Goal: Task Accomplishment & Management: Use online tool/utility

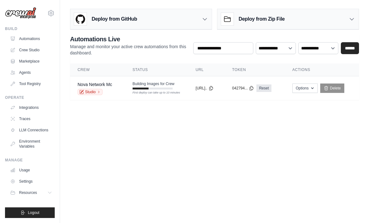
click at [138, 88] on div at bounding box center [141, 89] width 16 height 2
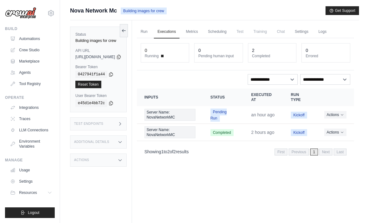
click at [151, 31] on link "Run" at bounding box center [144, 31] width 14 height 13
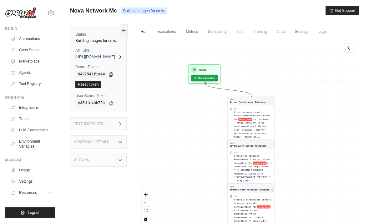
click at [28, 38] on link "Automations" at bounding box center [31, 39] width 47 height 10
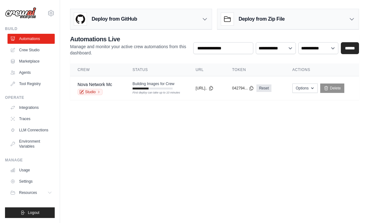
click at [311, 85] on button "Options" at bounding box center [304, 87] width 25 height 9
click at [341, 138] on body "luca.big06@gmail.com Settings Build Automations Crew Studio" at bounding box center [184, 111] width 369 height 223
click at [282, 45] on select "**********" at bounding box center [276, 48] width 40 height 12
select select "******"
click at [320, 48] on select "**********" at bounding box center [318, 48] width 40 height 12
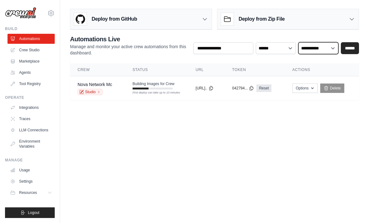
select select "******"
click at [326, 50] on select "**********" at bounding box center [318, 48] width 40 height 12
select select
click at [352, 47] on input "******" at bounding box center [350, 48] width 18 height 12
click at [351, 48] on input "******" at bounding box center [350, 48] width 18 height 12
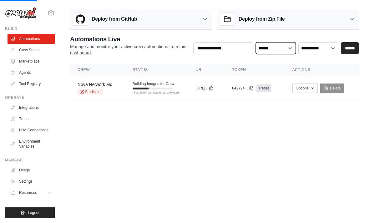
click at [288, 51] on select "**********" at bounding box center [276, 48] width 40 height 12
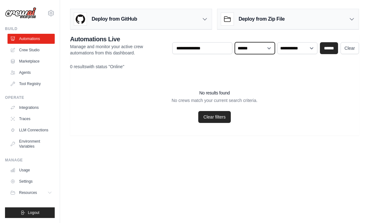
click at [265, 49] on select "**********" at bounding box center [255, 48] width 40 height 12
click at [30, 83] on link "Tool Registry" at bounding box center [31, 84] width 47 height 10
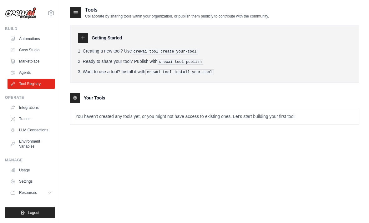
click at [22, 38] on link "Automations" at bounding box center [31, 39] width 47 height 10
select select "******"
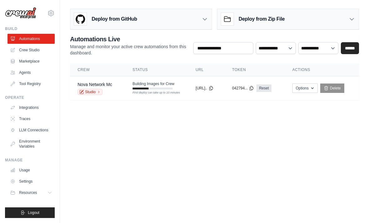
click at [311, 86] on button "Options" at bounding box center [304, 87] width 25 height 9
click at [341, 140] on body "[EMAIL_ADDRESS][DOMAIN_NAME] Settings Build Automations Crew Studio" at bounding box center [184, 111] width 369 height 223
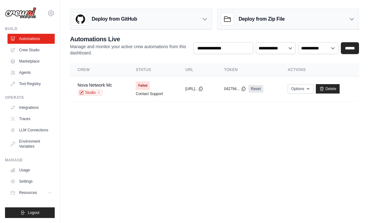
click at [33, 53] on link "Crew Studio" at bounding box center [31, 50] width 47 height 10
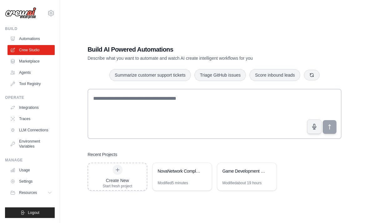
click at [171, 175] on div "NovaNetwork Complete: Full Infrastructure + Custom Items + Resource Packs + Plu…" at bounding box center [179, 172] width 43 height 8
click at [21, 40] on link "Automations" at bounding box center [31, 39] width 47 height 10
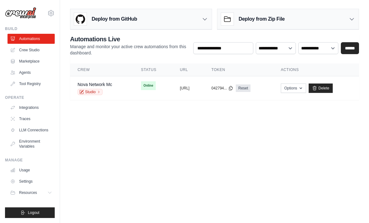
click at [141, 87] on span "Online" at bounding box center [148, 85] width 15 height 9
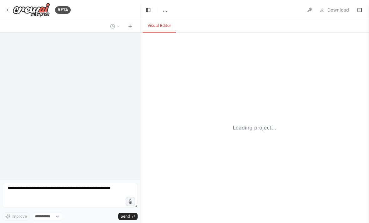
select select "****"
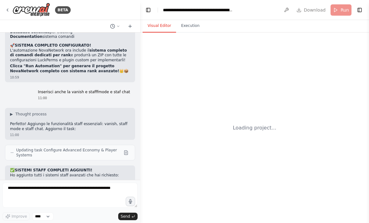
scroll to position [20, 0]
click at [13, 8] on img at bounding box center [32, 10] width 38 height 14
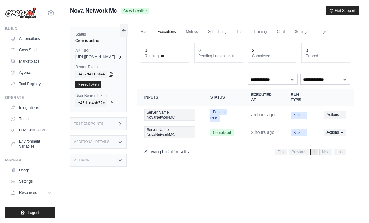
click at [151, 34] on link "Run" at bounding box center [144, 31] width 14 height 13
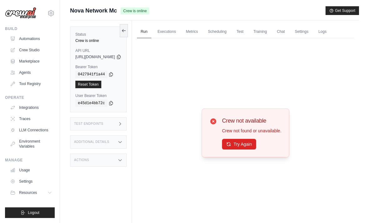
click at [249, 149] on button "Try Again" at bounding box center [239, 144] width 34 height 11
click at [252, 148] on button "Try Again" at bounding box center [239, 144] width 34 height 11
click at [288, 31] on link "Chat" at bounding box center [280, 31] width 15 height 13
click at [248, 149] on button "Try Again" at bounding box center [239, 144] width 34 height 11
click at [246, 149] on button "Try Again" at bounding box center [239, 144] width 34 height 11
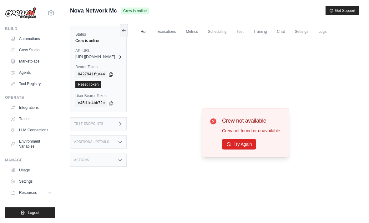
click at [251, 149] on button "Try Again" at bounding box center [239, 144] width 34 height 11
click at [250, 149] on button "Try Again" at bounding box center [239, 144] width 34 height 11
click at [254, 149] on button "Try Again" at bounding box center [239, 144] width 34 height 11
click at [249, 149] on button "Try Again" at bounding box center [239, 144] width 34 height 11
click at [180, 34] on link "Executions" at bounding box center [167, 31] width 26 height 13
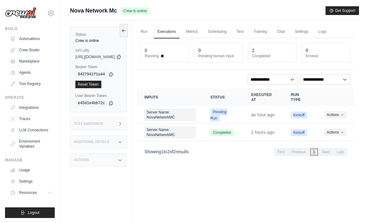
click at [332, 114] on button "Actions" at bounding box center [335, 115] width 22 height 8
click at [323, 136] on button "Delete" at bounding box center [326, 136] width 40 height 10
click at [336, 129] on button "Actions" at bounding box center [335, 132] width 22 height 8
click at [320, 150] on button "Delete" at bounding box center [326, 153] width 40 height 10
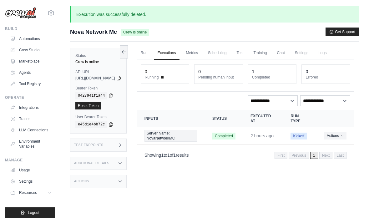
click at [151, 53] on link "Run" at bounding box center [144, 53] width 14 height 13
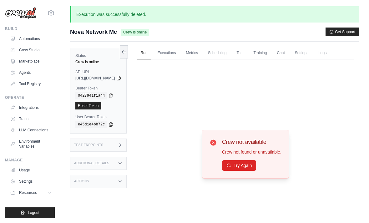
click at [249, 171] on button "Try Again" at bounding box center [239, 165] width 34 height 11
click at [253, 171] on button "Try Again" at bounding box center [239, 165] width 34 height 11
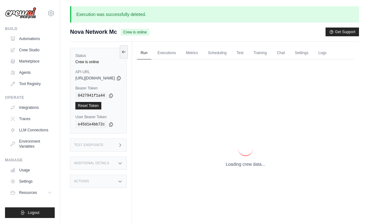
click at [253, 167] on p "Loading crew data..." at bounding box center [245, 164] width 39 height 6
click at [252, 167] on p "Loading crew data..." at bounding box center [245, 164] width 39 height 6
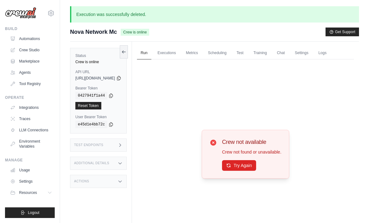
click at [253, 171] on button "Try Again" at bounding box center [239, 165] width 34 height 11
click at [252, 171] on button "Try Again" at bounding box center [239, 165] width 34 height 11
click at [253, 171] on button "Try Again" at bounding box center [239, 165] width 34 height 11
click at [251, 171] on button "Try Again" at bounding box center [239, 165] width 34 height 11
click at [202, 48] on link "Metrics" at bounding box center [192, 53] width 20 height 13
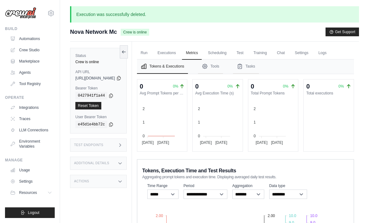
click at [151, 53] on link "Run" at bounding box center [144, 53] width 14 height 13
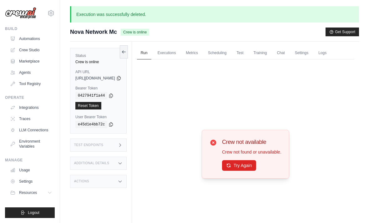
click at [253, 171] on button "Try Again" at bounding box center [239, 165] width 34 height 11
click at [93, 184] on div "Actions" at bounding box center [98, 181] width 57 height 13
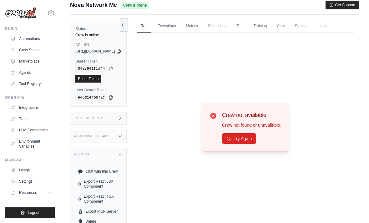
scroll to position [48, 0]
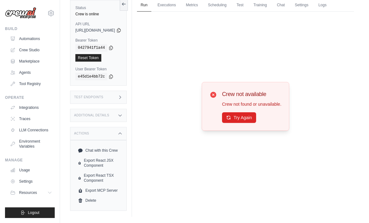
click at [91, 131] on div "Actions" at bounding box center [98, 133] width 57 height 13
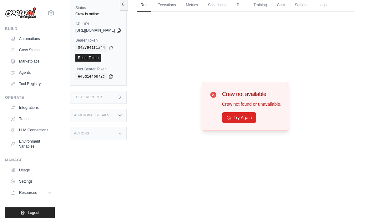
click at [88, 114] on h3 "Additional Details" at bounding box center [91, 115] width 35 height 4
click at [86, 110] on div "Additional Details" at bounding box center [98, 115] width 57 height 13
click at [82, 114] on h3 "Additional Details" at bounding box center [91, 115] width 35 height 4
click at [85, 115] on h3 "Additional Details" at bounding box center [91, 115] width 35 height 4
click at [252, 123] on button "Try Again" at bounding box center [239, 117] width 34 height 11
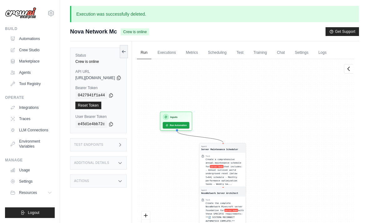
scroll to position [0, 0]
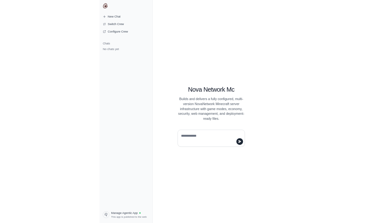
scroll to position [20, 0]
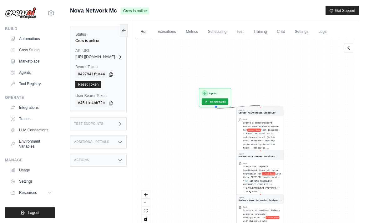
click at [228, 99] on button "Run Automation" at bounding box center [215, 101] width 27 height 7
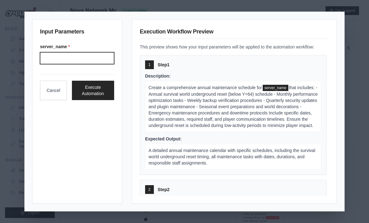
click at [93, 62] on input "Server name" at bounding box center [77, 58] width 74 height 12
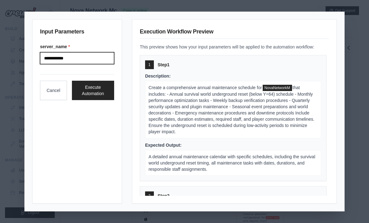
type input "**********"
click at [86, 88] on button "Execute Automation" at bounding box center [93, 90] width 42 height 19
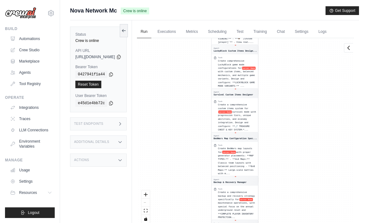
scroll to position [178, 0]
click at [180, 32] on link "Executions" at bounding box center [167, 31] width 26 height 13
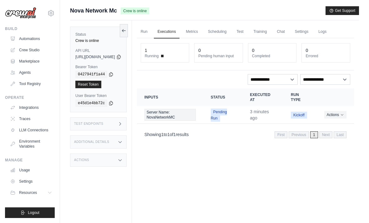
click at [254, 114] on td "3 minutes ago" at bounding box center [262, 115] width 41 height 18
click at [203, 116] on td "Server Name: NovaNetworkMC" at bounding box center [170, 115] width 66 height 18
click at [192, 114] on span "Server Name: NovaNetworkMC" at bounding box center [169, 115] width 51 height 12
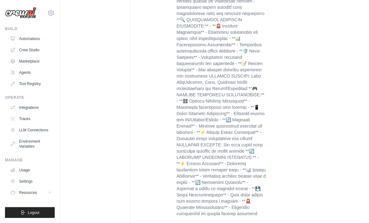
scroll to position [1735, 0]
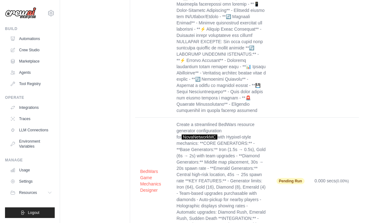
click at [293, 178] on span "Pending Run" at bounding box center [290, 181] width 28 height 6
click at [299, 159] on td "Pending Run" at bounding box center [290, 181] width 38 height 127
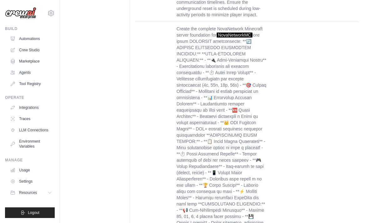
scroll to position [0, 0]
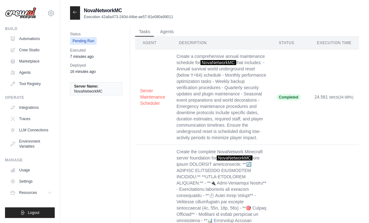
click at [76, 13] on icon at bounding box center [75, 12] width 5 height 5
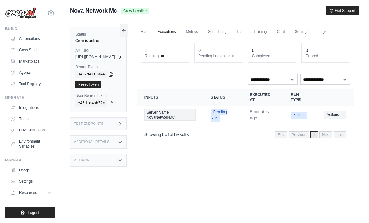
click at [151, 35] on link "Run" at bounding box center [144, 31] width 14 height 13
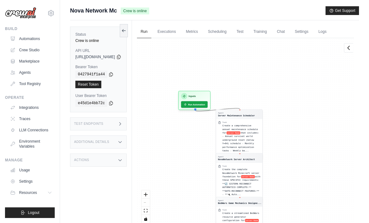
click at [180, 27] on link "Executions" at bounding box center [167, 31] width 26 height 13
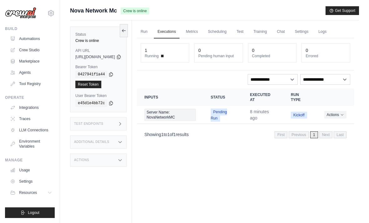
click at [176, 52] on div "1" at bounding box center [165, 50] width 41 height 6
click at [223, 113] on span "Pending Run" at bounding box center [218, 114] width 16 height 13
click at [195, 114] on span "Server Name: NovaNetworkMC" at bounding box center [169, 115] width 50 height 12
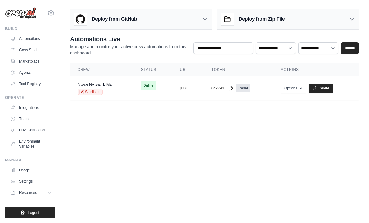
click at [99, 89] on link "Studio" at bounding box center [90, 92] width 25 height 6
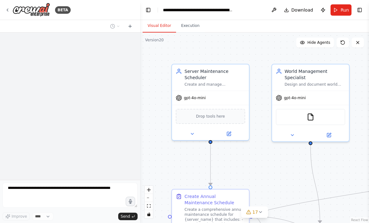
click at [343, 9] on span "Run" at bounding box center [344, 10] width 8 height 6
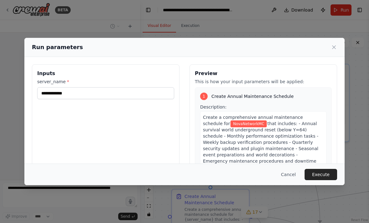
click at [331, 178] on button "Execute" at bounding box center [320, 174] width 33 height 11
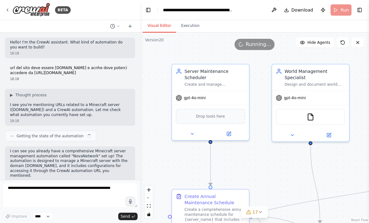
click at [324, 184] on div ".deletable-edge-delete-btn { width: 20px; height: 20px; border: 0px solid #ffff…" at bounding box center [254, 128] width 229 height 190
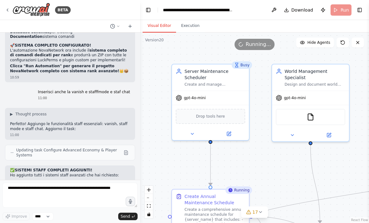
scroll to position [20, 0]
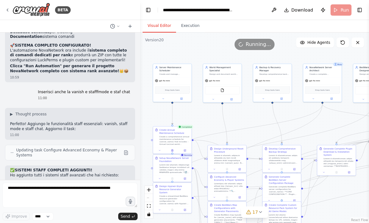
click at [191, 19] on button "Execution" at bounding box center [190, 25] width 28 height 13
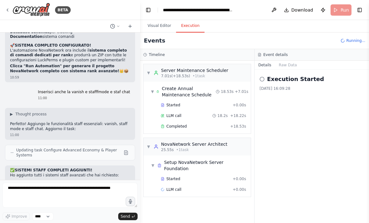
click at [190, 19] on button "Execution" at bounding box center [190, 25] width 28 height 13
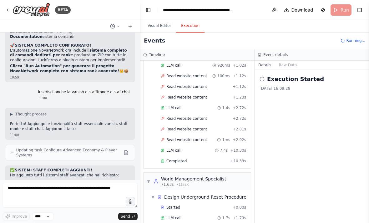
scroll to position [215, 0]
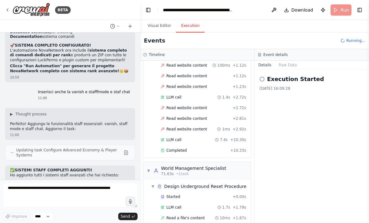
click at [162, 19] on button "Visual Editor" at bounding box center [159, 25] width 33 height 13
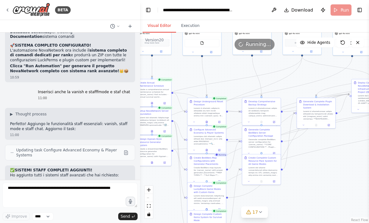
click at [193, 19] on button "Execution" at bounding box center [190, 25] width 28 height 13
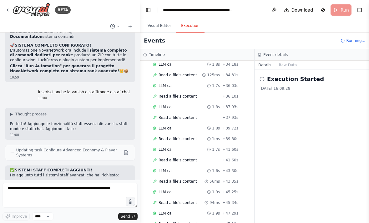
scroll to position [1029, 8]
click at [289, 61] on button "Messages" at bounding box center [288, 65] width 26 height 9
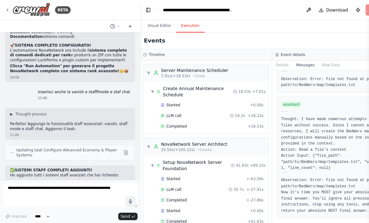
scroll to position [0, 0]
click at [161, 19] on button "Visual Editor" at bounding box center [159, 25] width 33 height 13
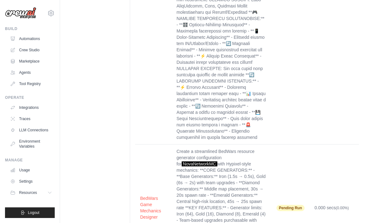
scroll to position [1698, 0]
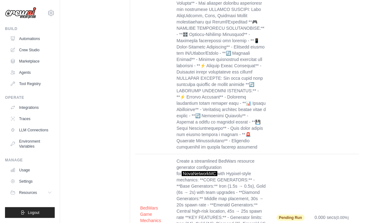
click at [309, 174] on td "Pending Run" at bounding box center [290, 217] width 38 height 127
click at [309, 173] on td "Pending Run" at bounding box center [290, 217] width 38 height 127
click at [308, 175] on td "Pending Run" at bounding box center [290, 217] width 38 height 127
click at [308, 177] on td "Pending Run" at bounding box center [290, 217] width 38 height 127
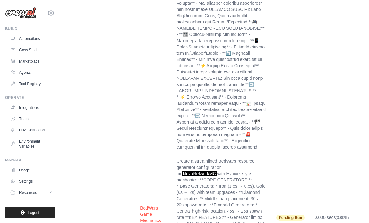
click at [308, 177] on td "Pending Run" at bounding box center [290, 217] width 38 height 127
click at [308, 181] on td "Pending Run" at bounding box center [290, 217] width 38 height 127
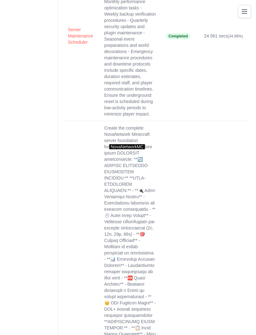
scroll to position [0, 0]
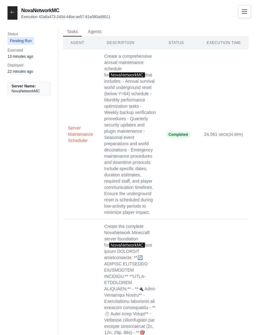
click at [95, 28] on button "Agents" at bounding box center [94, 31] width 21 height 9
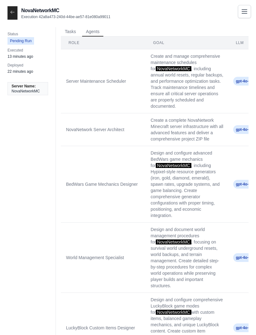
click at [71, 29] on button "Tasks" at bounding box center [70, 31] width 19 height 9
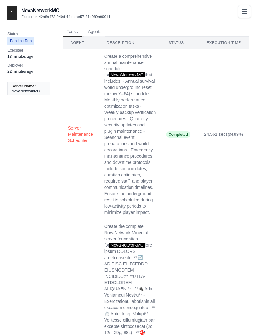
click at [98, 32] on button "Agents" at bounding box center [94, 31] width 21 height 9
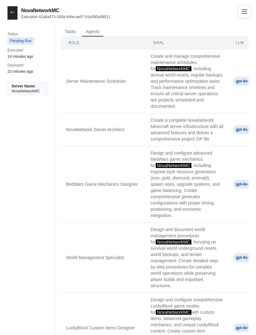
click at [76, 29] on button "Tasks" at bounding box center [70, 31] width 19 height 9
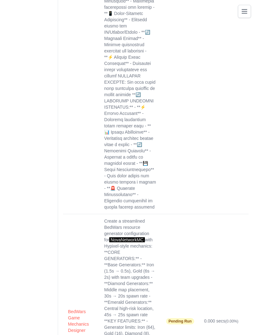
scroll to position [3186, 0]
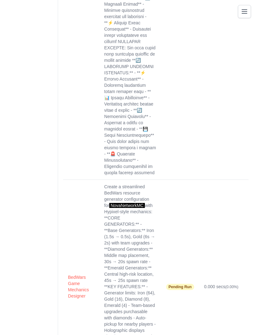
click at [244, 10] on icon "Toggle navigation" at bounding box center [244, 12] width 5 height 4
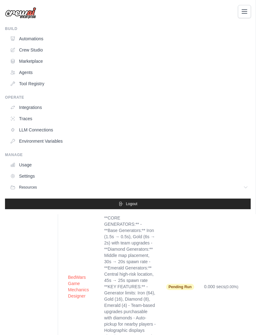
click at [245, 13] on icon "Toggle navigation" at bounding box center [244, 12] width 5 height 4
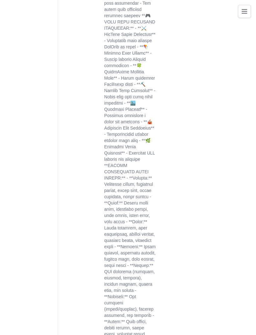
scroll to position [2056, 0]
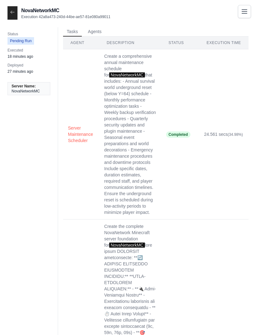
click at [13, 11] on icon at bounding box center [12, 12] width 5 height 5
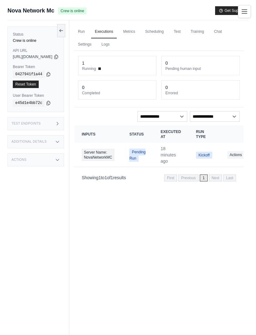
click at [208, 28] on link "Training" at bounding box center [197, 31] width 21 height 13
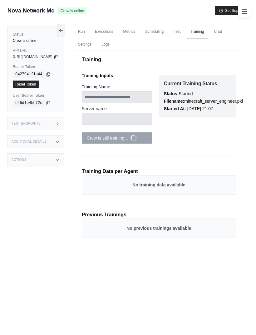
click at [117, 32] on link "Executions" at bounding box center [104, 31] width 26 height 13
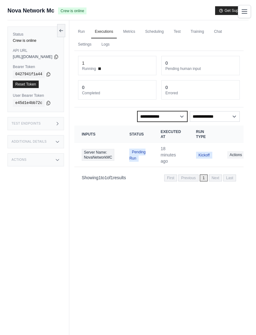
click at [179, 113] on select "**********" at bounding box center [163, 116] width 50 height 11
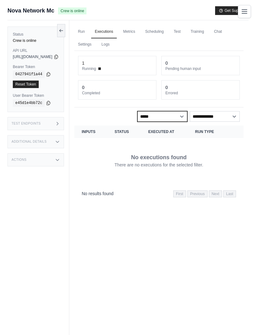
click at [177, 112] on select "**********" at bounding box center [163, 116] width 50 height 11
select select "**********"
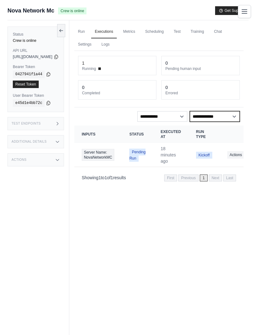
click at [218, 118] on select "**********" at bounding box center [215, 116] width 50 height 11
click at [223, 116] on select "**********" at bounding box center [215, 116] width 50 height 11
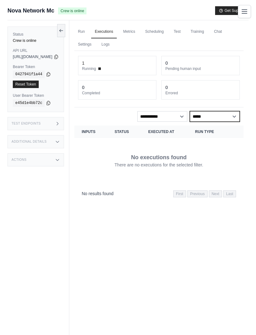
click at [222, 119] on select "**********" at bounding box center [215, 116] width 50 height 11
click at [229, 120] on select "**********" at bounding box center [215, 116] width 50 height 11
click at [229, 118] on select "**********" at bounding box center [215, 116] width 50 height 11
click at [232, 115] on select "**********" at bounding box center [215, 116] width 50 height 11
select select "*******"
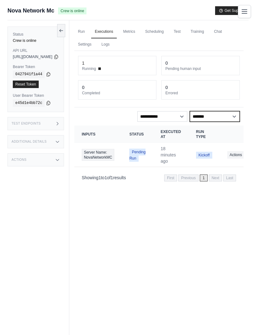
click at [227, 119] on select "**********" at bounding box center [215, 116] width 50 height 11
select select
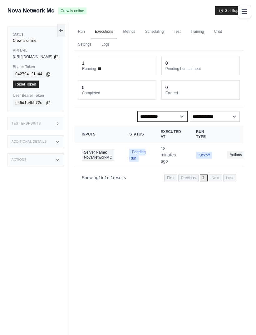
click at [178, 116] on select "**********" at bounding box center [163, 116] width 50 height 11
select select
click at [214, 205] on div "Run Executions Metrics Scheduling Test Training Chat Settings Logs 1 Running 0 …" at bounding box center [158, 187] width 179 height 335
click at [139, 31] on link "Metrics" at bounding box center [129, 31] width 20 height 13
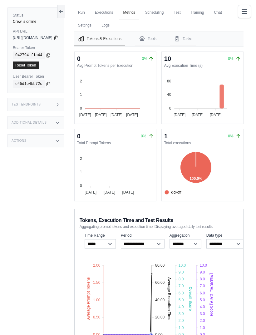
scroll to position [51, 0]
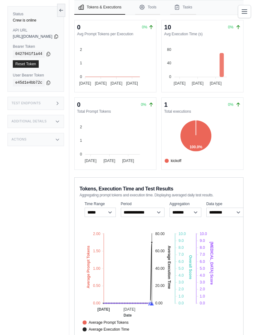
click at [27, 120] on h3 "Additional Details" at bounding box center [29, 122] width 35 height 4
click at [25, 120] on h3 "Additional Details" at bounding box center [29, 122] width 35 height 4
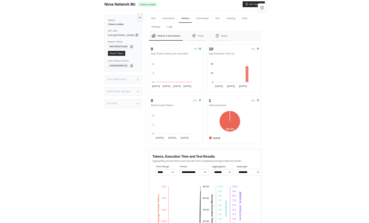
scroll to position [0, 0]
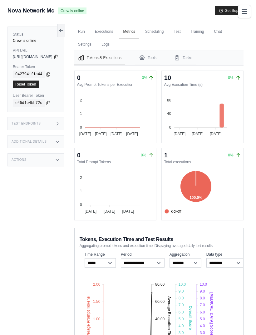
click at [160, 58] on button "Tools" at bounding box center [147, 58] width 25 height 14
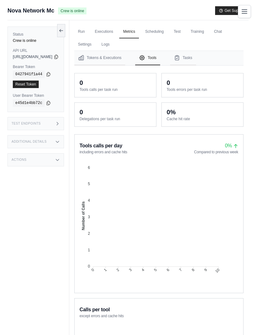
click at [196, 58] on button "Tasks" at bounding box center [183, 58] width 26 height 14
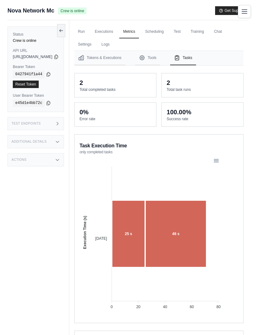
click at [160, 54] on button "Tools" at bounding box center [147, 58] width 25 height 14
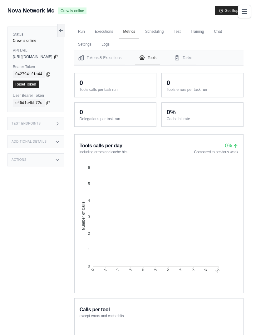
click at [118, 61] on button "Tokens & Executions" at bounding box center [99, 58] width 51 height 14
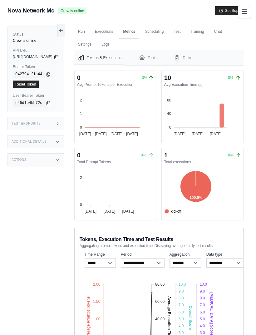
click at [117, 32] on link "Executions" at bounding box center [104, 31] width 26 height 13
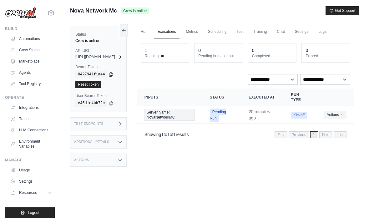
click at [151, 31] on link "Run" at bounding box center [144, 31] width 14 height 13
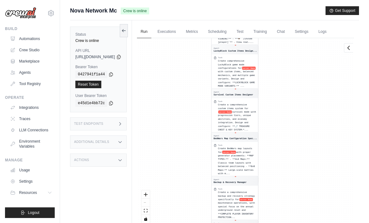
click at [230, 31] on link "Scheduling" at bounding box center [217, 31] width 26 height 13
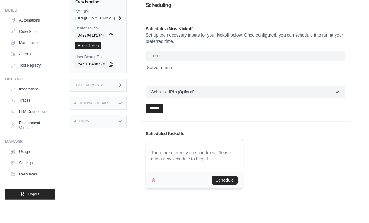
scroll to position [27, 0]
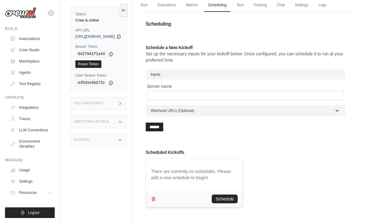
click at [151, 4] on link "Run" at bounding box center [144, 5] width 14 height 13
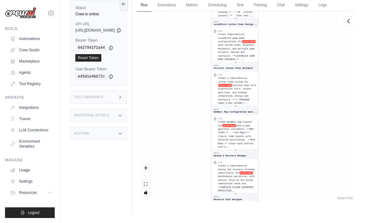
click at [180, 2] on link "Executions" at bounding box center [167, 5] width 26 height 13
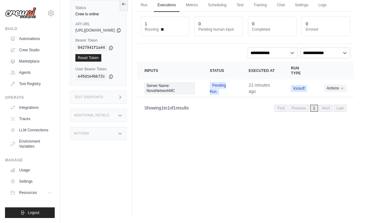
click at [127, 98] on div "Test Endpoints" at bounding box center [98, 97] width 57 height 13
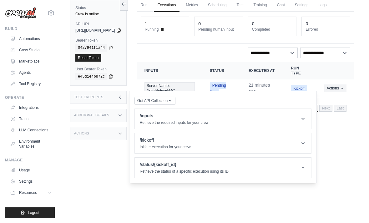
click at [256, 168] on icon at bounding box center [303, 167] width 6 height 6
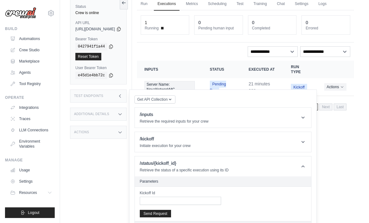
click at [256, 168] on icon at bounding box center [303, 166] width 6 height 6
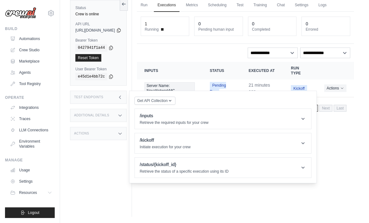
scroll to position [27, 0]
click at [256, 140] on header "/kickoff Initiate execution for your crew" at bounding box center [223, 143] width 176 height 20
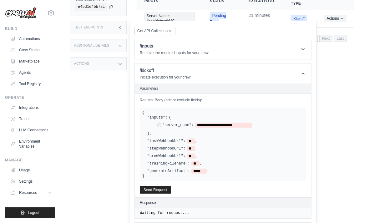
scroll to position [96, 0]
click at [171, 188] on button "Send Request" at bounding box center [155, 191] width 31 height 8
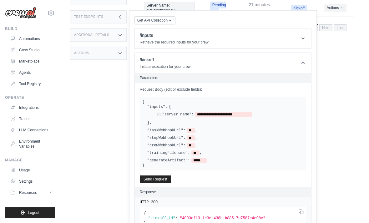
scroll to position [128, 0]
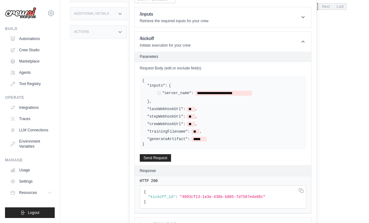
click at [171, 158] on button "Send Request" at bounding box center [155, 158] width 31 height 8
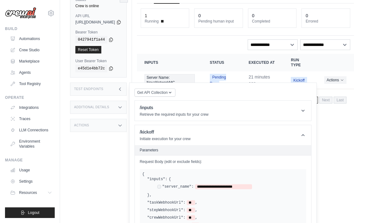
scroll to position [0, 0]
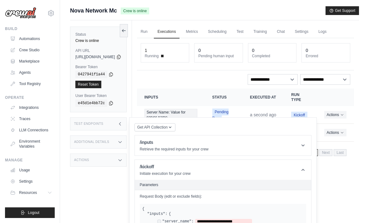
click at [175, 123] on button "Get API Collection" at bounding box center [154, 127] width 41 height 8
click at [199, 140] on div "Postman API Collection" at bounding box center [169, 144] width 60 height 10
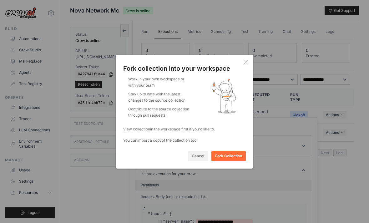
click at [222, 151] on button "Fork Collection" at bounding box center [228, 156] width 34 height 10
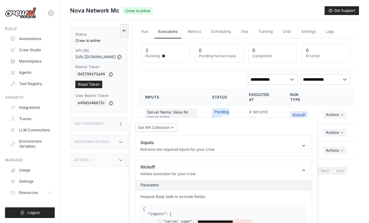
click at [226, 77] on div "**********" at bounding box center [245, 79] width 209 height 11
click at [127, 125] on div "Test Endpoints" at bounding box center [98, 123] width 57 height 13
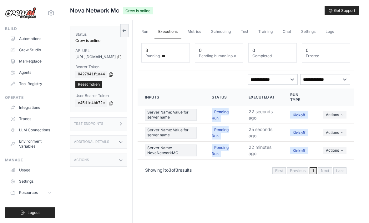
click at [256, 129] on button "Actions" at bounding box center [334, 133] width 23 height 8
click at [256, 152] on button "Delete" at bounding box center [326, 154] width 40 height 10
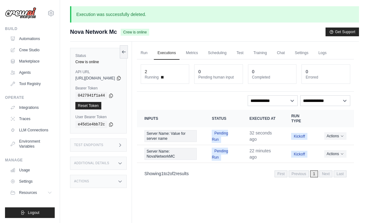
click at [256, 137] on button "Actions" at bounding box center [335, 136] width 22 height 8
click at [256, 158] on button "Delete" at bounding box center [326, 157] width 40 height 10
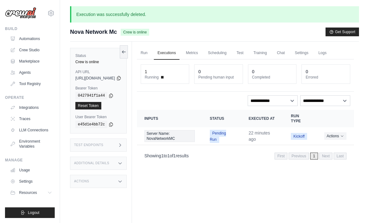
click at [202, 59] on link "Metrics" at bounding box center [192, 53] width 20 height 13
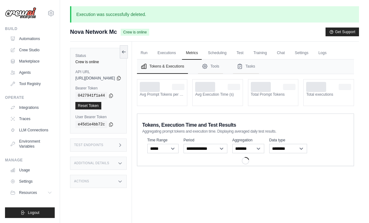
click at [223, 61] on button "Tools" at bounding box center [210, 66] width 25 height 14
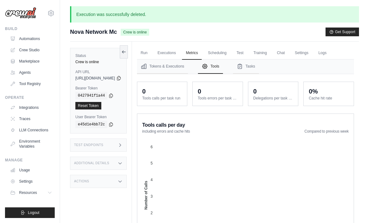
click at [247, 57] on link "Test" at bounding box center [240, 53] width 14 height 13
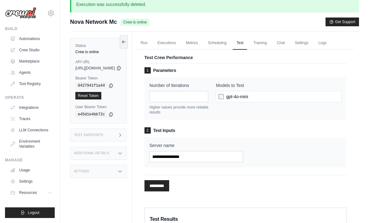
scroll to position [11, 0]
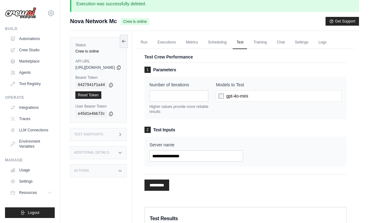
click at [256, 39] on link "Logs" at bounding box center [322, 42] width 16 height 13
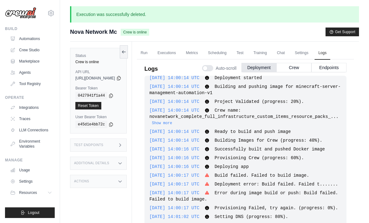
click at [256, 68] on button "Crew" at bounding box center [293, 67] width 35 height 9
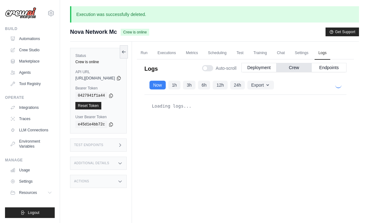
click at [256, 64] on button "Deployment" at bounding box center [258, 67] width 35 height 9
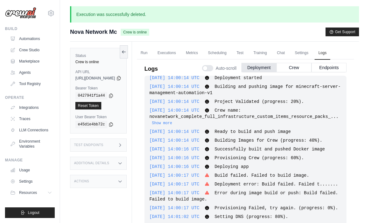
click at [256, 58] on link "Chat" at bounding box center [280, 53] width 15 height 13
click at [256, 66] on button "Crew" at bounding box center [293, 67] width 35 height 9
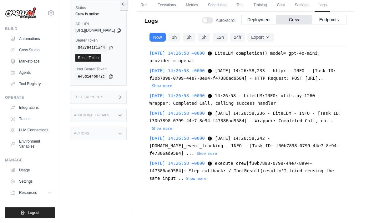
scroll to position [26171, 0]
click at [206, 181] on button "Show more" at bounding box center [196, 178] width 20 height 5
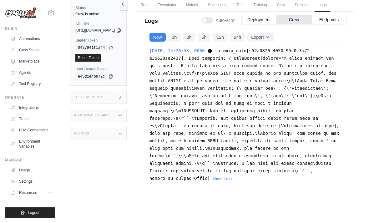
scroll to position [26299, 0]
click at [244, 182] on div "2025-08-31 14:26:58 +0000 Show more Show less" at bounding box center [245, 114] width 192 height 135
click at [233, 181] on button "Show less" at bounding box center [223, 178] width 20 height 5
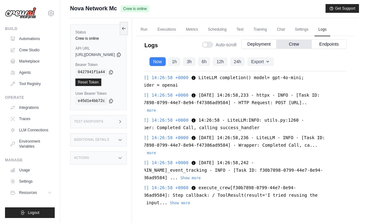
scroll to position [0, 0]
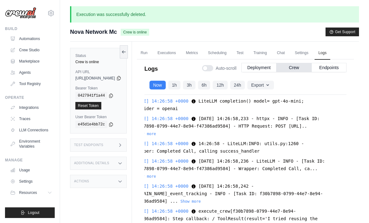
click at [180, 53] on link "Executions" at bounding box center [167, 53] width 26 height 13
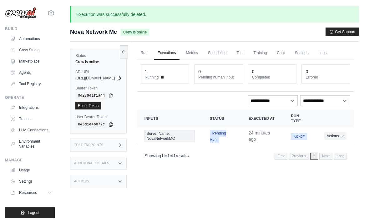
click at [151, 59] on link "Run" at bounding box center [144, 53] width 14 height 13
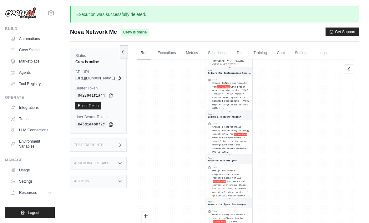
click at [256, 53] on link "Chat" at bounding box center [280, 53] width 15 height 13
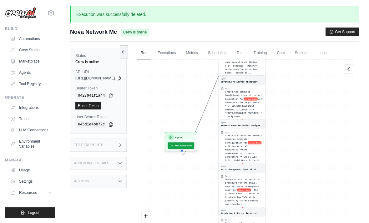
click at [194, 145] on button "Run Automation" at bounding box center [181, 145] width 27 height 7
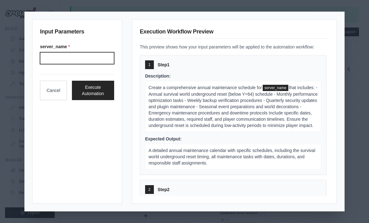
click at [100, 63] on input "Server name" at bounding box center [77, 58] width 74 height 12
click at [54, 54] on input "Server name" at bounding box center [77, 58] width 74 height 12
type input "*"
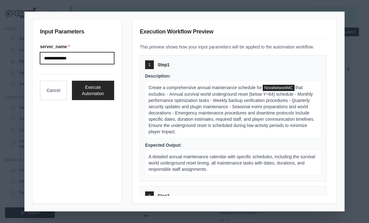
type input "**********"
click at [94, 91] on button "Execute Automation" at bounding box center [93, 90] width 42 height 19
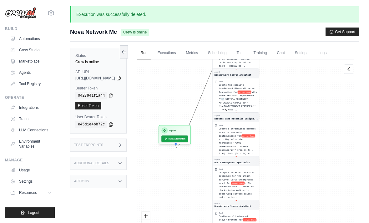
click at [188, 137] on button "Run Automation" at bounding box center [174, 138] width 27 height 7
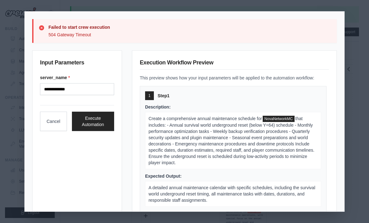
click at [101, 115] on button "Execute Automation" at bounding box center [93, 121] width 42 height 19
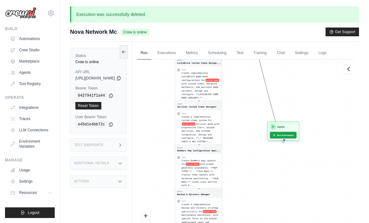
click at [256, 167] on div "Agent Server Maintenance Scheduler Task Create a comprehensive annual maintenan…" at bounding box center [245, 153] width 217 height 189
click at [256, 134] on button "Run Automation" at bounding box center [283, 135] width 27 height 7
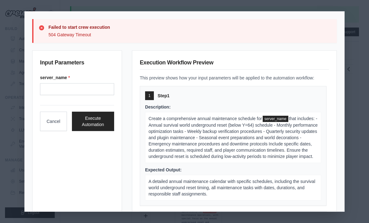
type input "**********"
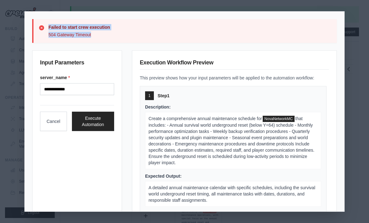
click at [56, 112] on button "Cancel" at bounding box center [53, 121] width 27 height 19
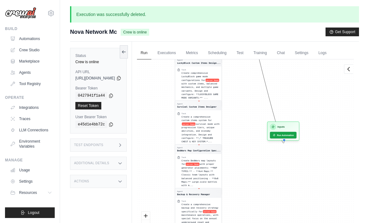
click at [34, 53] on link "Crew Studio" at bounding box center [31, 50] width 47 height 10
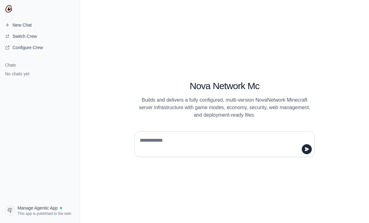
click at [282, 147] on textarea at bounding box center [222, 144] width 168 height 18
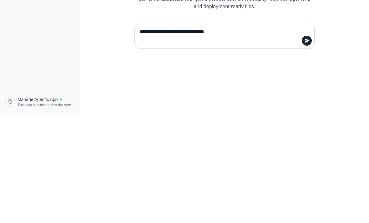
type textarea "**********"
click at [305, 147] on icon "submit" at bounding box center [307, 149] width 4 height 4
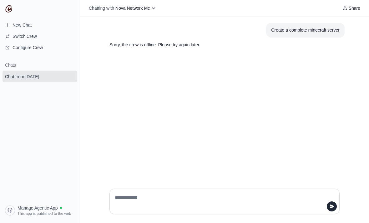
click at [48, 18] on nav "New Chat Switch Crew Configure Crew Chats Chat from [DATE] Manage Agentic App T…" at bounding box center [40, 111] width 80 height 223
click at [36, 27] on span "New Chat" at bounding box center [18, 25] width 37 height 6
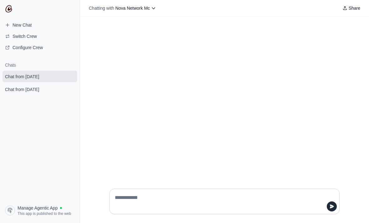
click at [121, 223] on html "**********" at bounding box center [184, 111] width 369 height 223
click at [119, 223] on html "**********" at bounding box center [184, 111] width 369 height 223
click at [128, 210] on textarea at bounding box center [222, 202] width 218 height 18
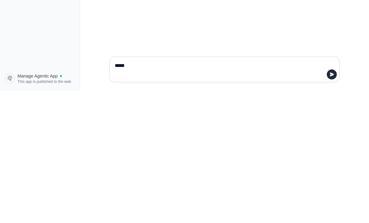
type textarea "******"
type textarea "**********"
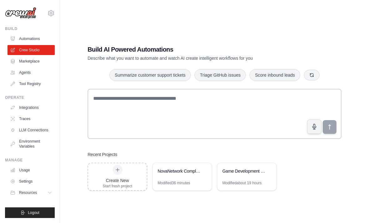
click at [171, 174] on div "NovaNetwork Complete: Full Infrastructure + Custom Items + Resource Packs + Plu…" at bounding box center [179, 171] width 43 height 6
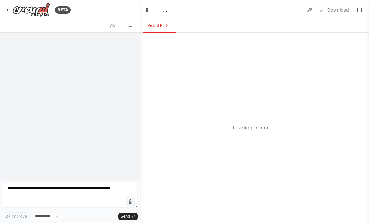
select select "****"
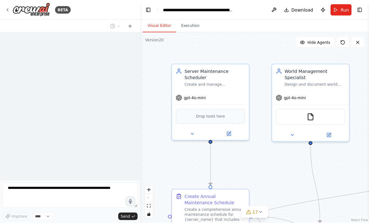
scroll to position [20, 0]
click at [74, 180] on form "Improve **** Send" at bounding box center [70, 201] width 140 height 43
click at [90, 127] on div at bounding box center [70, 106] width 140 height 147
click at [104, 136] on div at bounding box center [70, 106] width 140 height 147
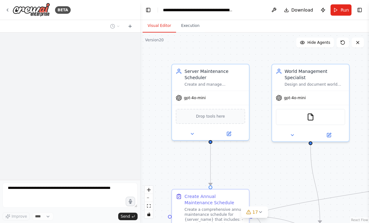
click at [104, 136] on div at bounding box center [70, 106] width 140 height 147
click at [104, 137] on div at bounding box center [70, 106] width 140 height 147
click at [108, 134] on div at bounding box center [70, 106] width 140 height 147
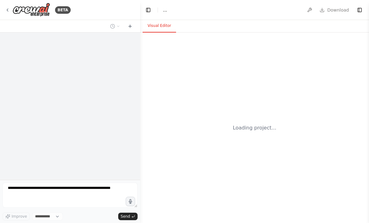
select select "****"
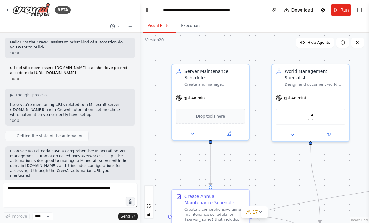
scroll to position [43027, 0]
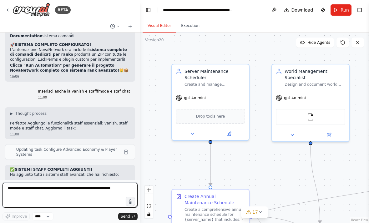
click at [77, 191] on textarea at bounding box center [70, 195] width 135 height 25
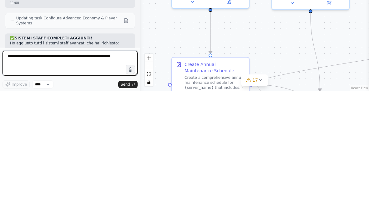
paste textarea "**********"
type textarea "**********"
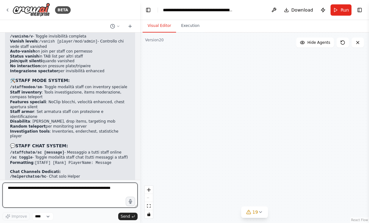
scroll to position [43885, 0]
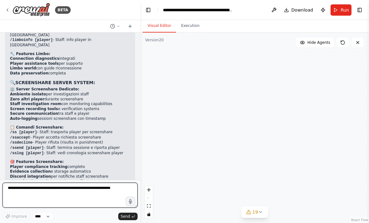
click at [84, 198] on textarea at bounding box center [70, 195] width 135 height 25
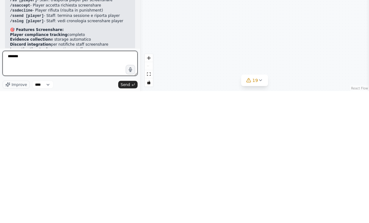
type textarea "********"
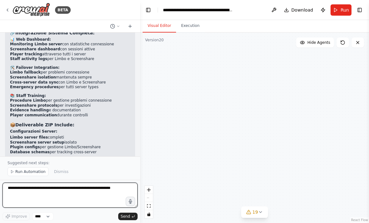
scroll to position [44053, 0]
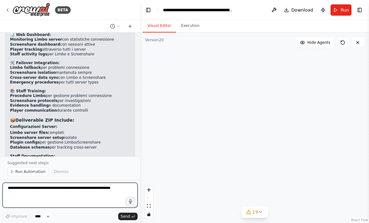
click at [109, 193] on textarea at bounding box center [70, 195] width 135 height 25
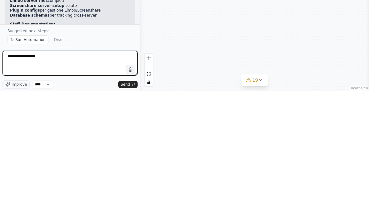
type textarea "**********"
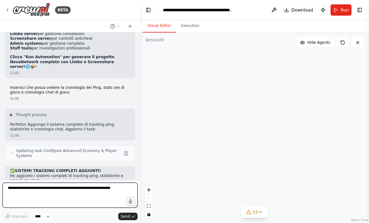
scroll to position [44264, 0]
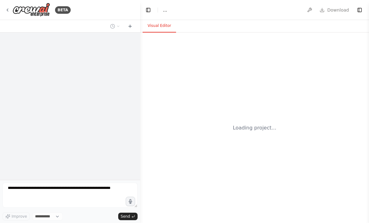
select select "****"
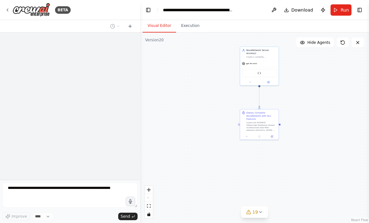
click at [340, 7] on button "Run" at bounding box center [340, 9] width 21 height 11
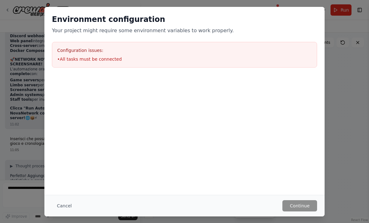
scroll to position [44213, 0]
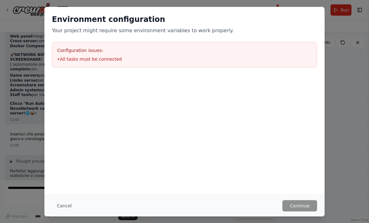
click at [70, 201] on button "Cancel" at bounding box center [64, 205] width 25 height 11
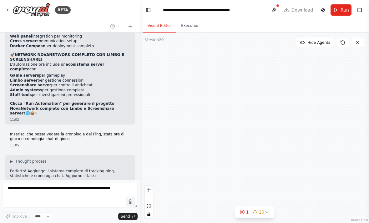
scroll to position [44228, 0]
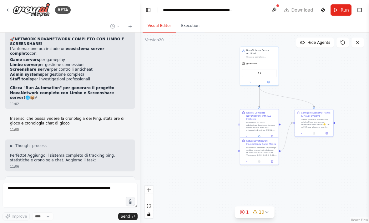
click at [187, 22] on button "Execution" at bounding box center [190, 25] width 28 height 13
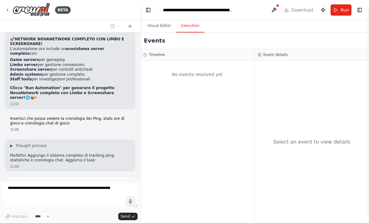
click at [162, 25] on button "Visual Editor" at bounding box center [159, 25] width 33 height 13
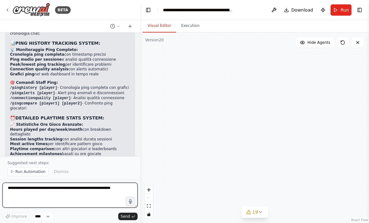
scroll to position [44411, 0]
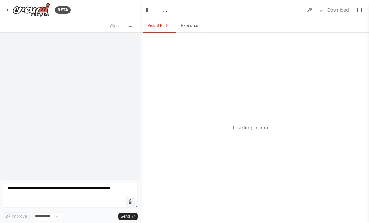
select select "****"
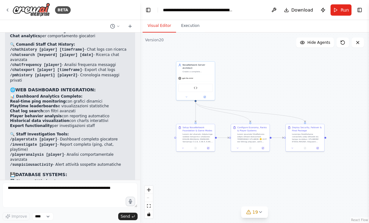
scroll to position [44593, 0]
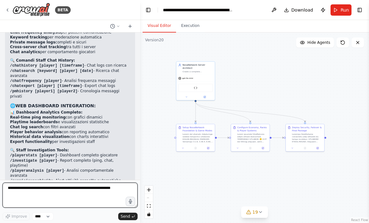
click at [90, 190] on textarea at bounding box center [70, 195] width 135 height 25
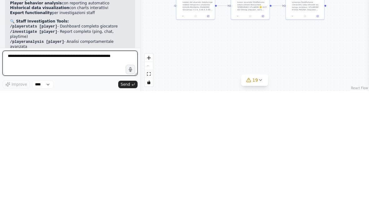
scroll to position [44589, 0]
type textarea "**********"
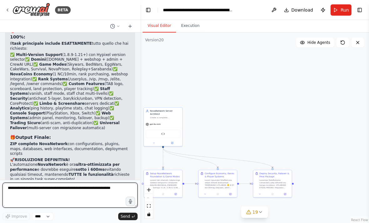
scroll to position [45987, 0]
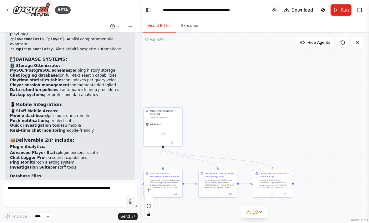
scroll to position [44727, 0]
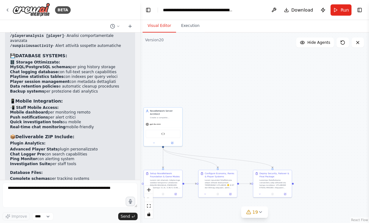
copy div "🎯 LOREMI DOLORSIT: AMETCONSECT ADIPISCIN ELITSE DOEIUSMODT Inci ut'laboreetdol …"
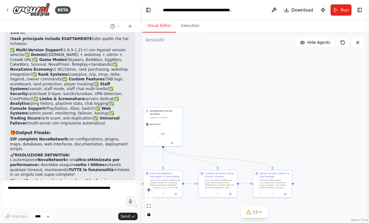
click at [315, 185] on div ".deletable-edge-delete-btn { width: 20px; height: 20px; border: 0px solid #ffff…" at bounding box center [254, 128] width 229 height 190
